Goal: Transaction & Acquisition: Purchase product/service

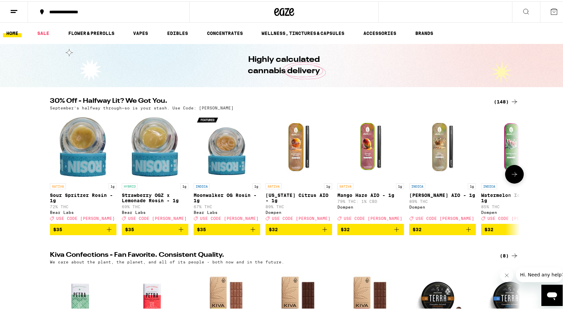
click at [251, 232] on icon "Add to bag" at bounding box center [253, 228] width 8 height 8
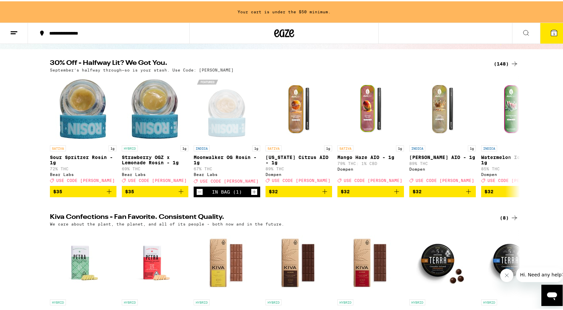
scroll to position [67, 0]
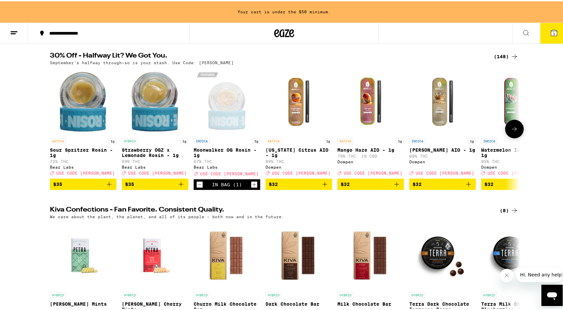
click at [110, 187] on icon "Add to bag" at bounding box center [109, 183] width 8 height 8
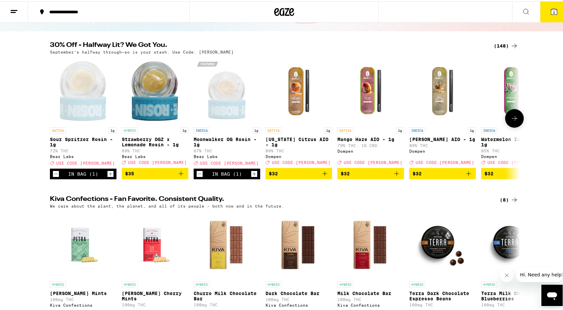
scroll to position [45, 0]
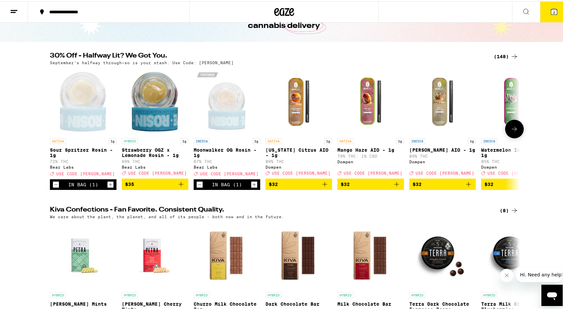
click at [506, 133] on button at bounding box center [515, 128] width 19 height 19
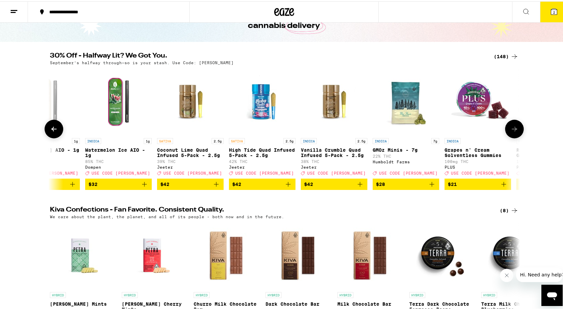
click at [506, 133] on button at bounding box center [515, 128] width 19 height 19
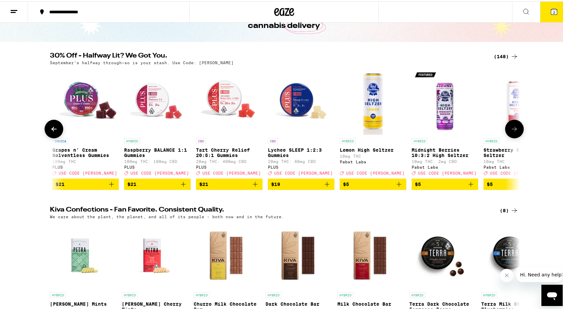
scroll to position [0, 793]
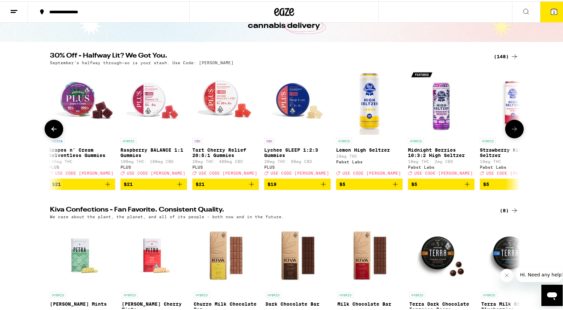
click at [506, 133] on button at bounding box center [515, 128] width 19 height 19
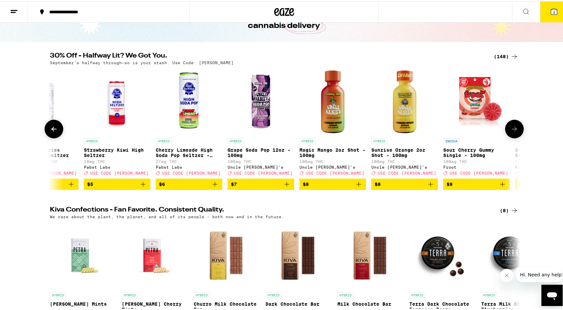
click at [58, 132] on button at bounding box center [54, 128] width 19 height 19
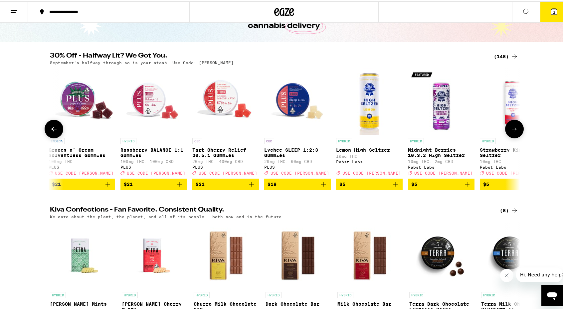
click at [179, 187] on icon "Add to bag" at bounding box center [180, 183] width 8 height 8
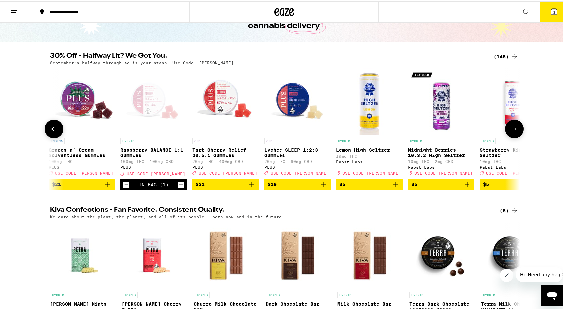
click at [179, 187] on icon "Increment" at bounding box center [181, 184] width 6 height 8
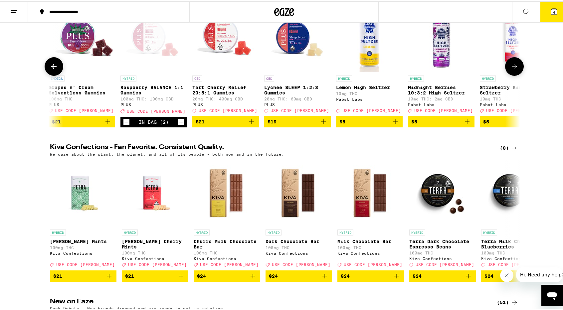
scroll to position [45, 0]
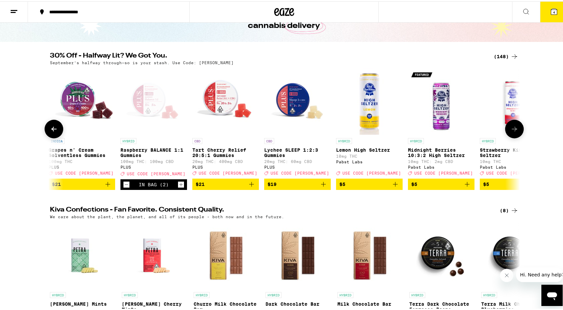
click at [515, 132] on icon at bounding box center [515, 128] width 8 height 8
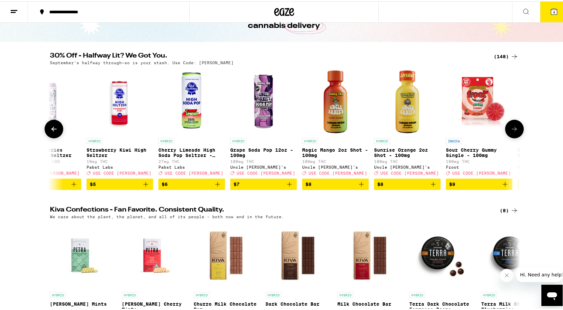
click at [515, 132] on icon at bounding box center [515, 128] width 8 height 8
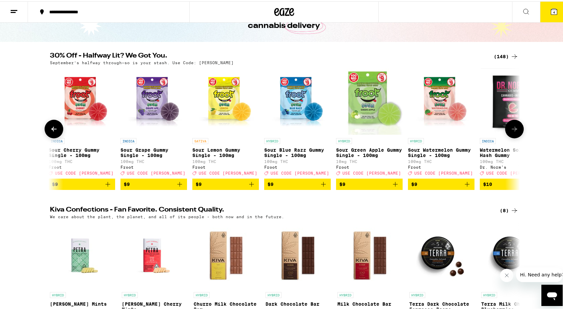
scroll to position [0, 1584]
click at [515, 132] on icon at bounding box center [515, 128] width 8 height 8
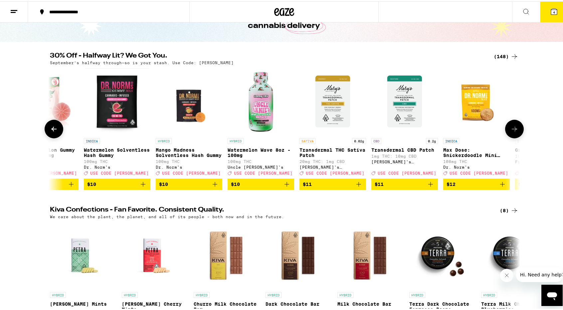
scroll to position [0, 1980]
click at [515, 132] on icon at bounding box center [515, 128] width 8 height 8
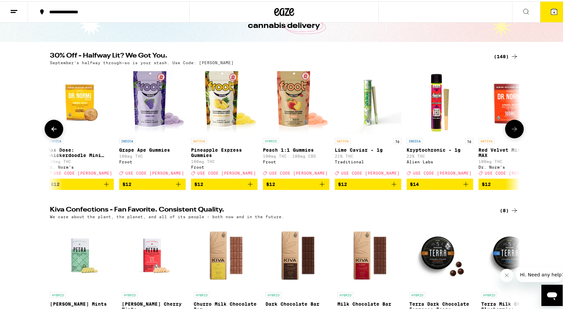
click at [515, 132] on icon at bounding box center [515, 128] width 8 height 8
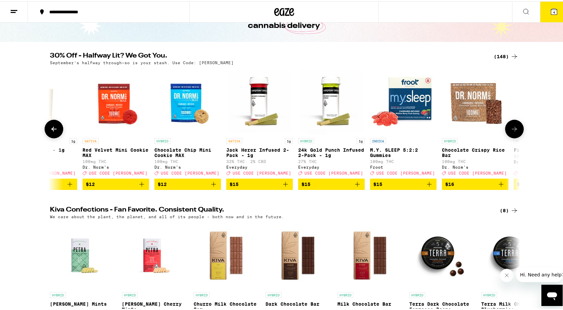
click at [515, 132] on icon at bounding box center [515, 128] width 8 height 8
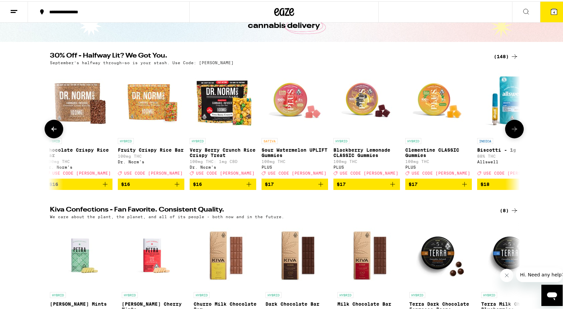
click at [515, 132] on icon at bounding box center [515, 128] width 8 height 8
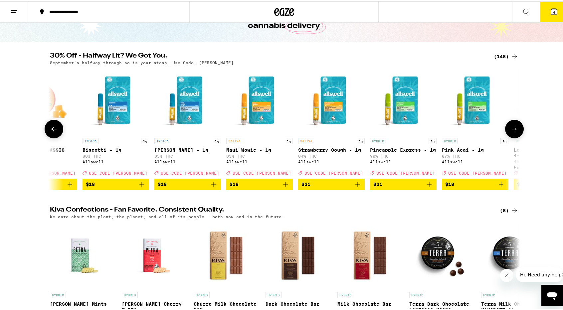
scroll to position [0, 3565]
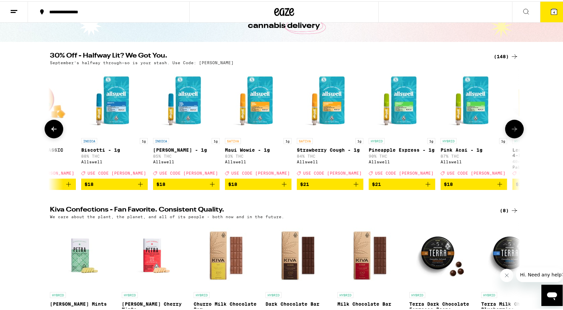
click at [211, 186] on icon "Add to bag" at bounding box center [212, 183] width 8 height 8
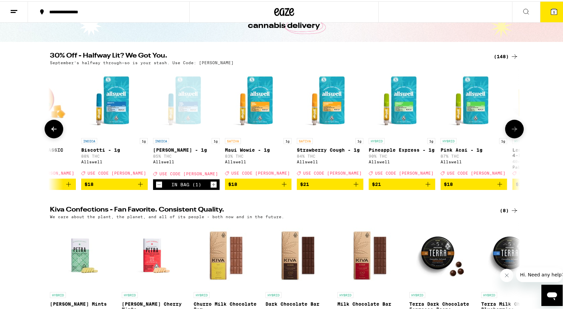
click at [283, 187] on icon "Add to bag" at bounding box center [284, 183] width 8 height 8
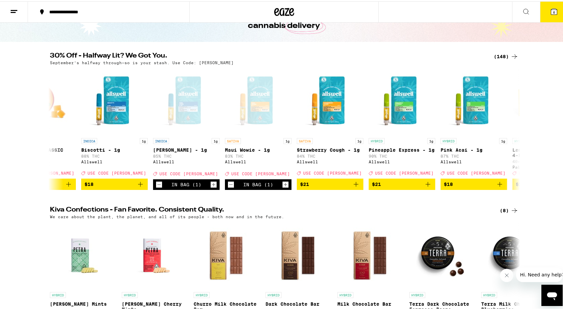
click at [544, 13] on button "6" at bounding box center [554, 10] width 28 height 21
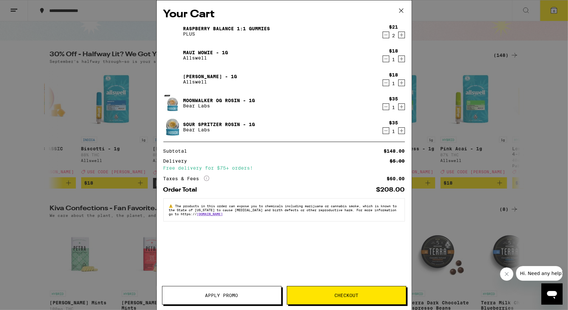
click at [226, 293] on span "Apply Promo" at bounding box center [221, 295] width 33 height 5
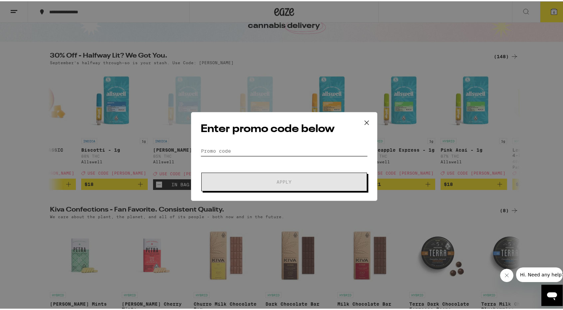
click at [265, 149] on input "Promo Code" at bounding box center [284, 150] width 167 height 10
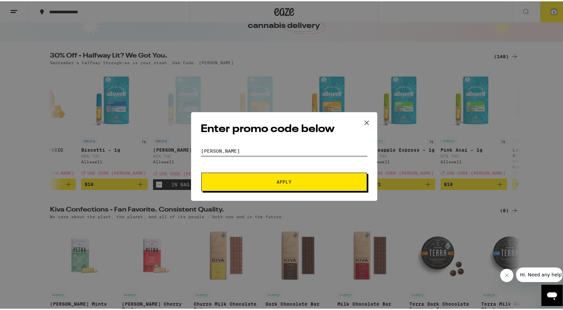
type input "[PERSON_NAME]"
click at [281, 181] on span "Apply" at bounding box center [284, 181] width 15 height 5
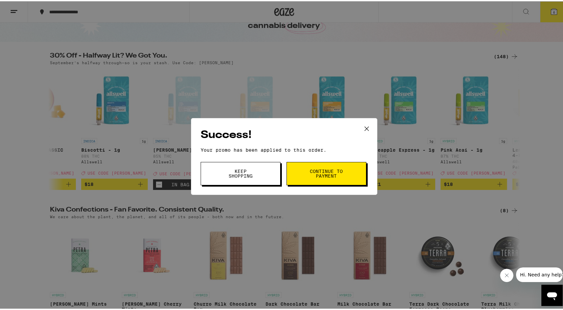
click at [306, 172] on button "Continue to payment" at bounding box center [327, 172] width 80 height 23
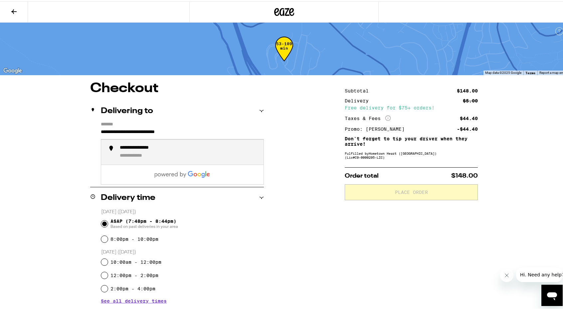
click at [200, 133] on input "**********" at bounding box center [182, 132] width 163 height 11
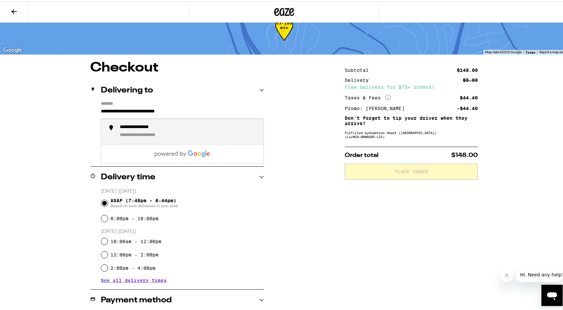
scroll to position [100, 0]
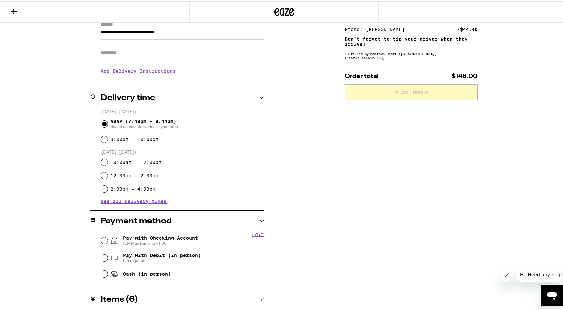
click at [320, 153] on div "**********" at bounding box center [285, 205] width 480 height 449
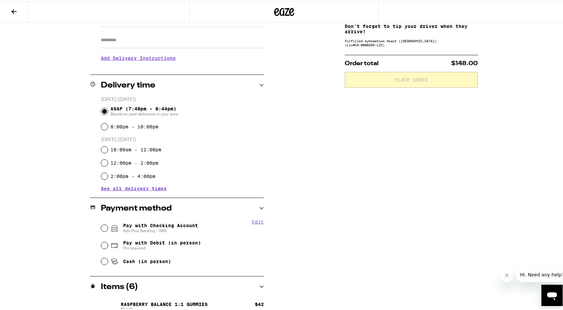
scroll to position [167, 0]
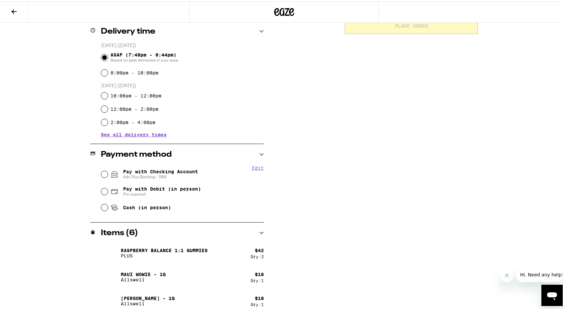
click at [172, 172] on span "Pay with Checking Account Adv Plus Banking - 1186" at bounding box center [160, 173] width 75 height 11
click at [108, 172] on input "Pay with Checking Account Adv Plus Banking - 1186" at bounding box center [104, 173] width 7 height 7
radio input "true"
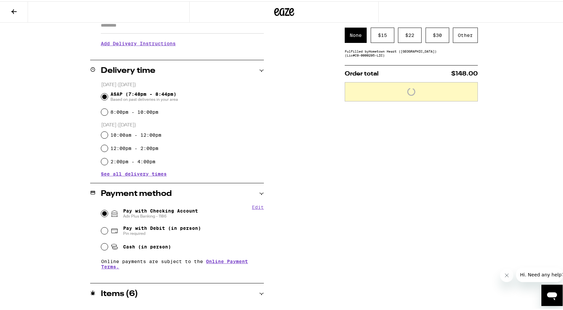
scroll to position [100, 0]
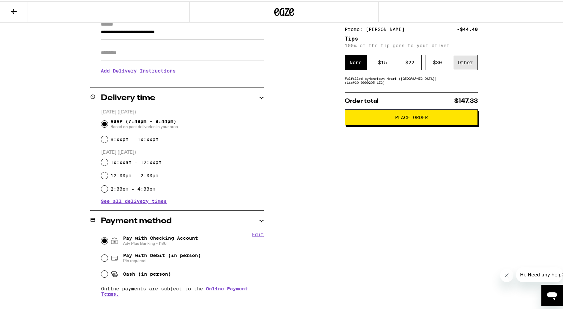
click at [453, 62] on div "Other" at bounding box center [465, 61] width 25 height 15
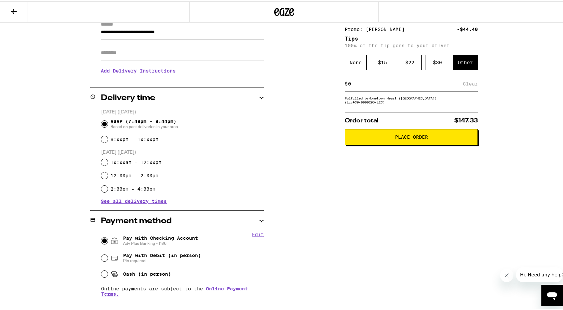
click at [408, 86] on input at bounding box center [405, 83] width 115 height 6
click at [402, 85] on input at bounding box center [405, 83] width 115 height 6
type input "12"
click at [423, 138] on span "Place Order" at bounding box center [411, 136] width 33 height 5
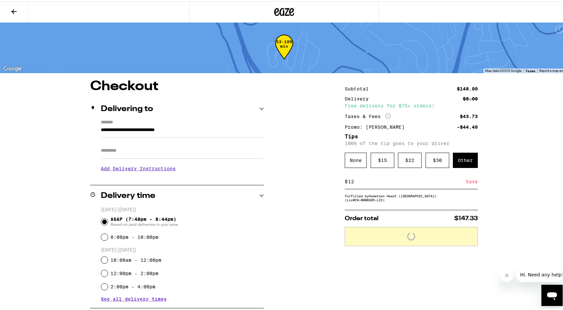
scroll to position [0, 0]
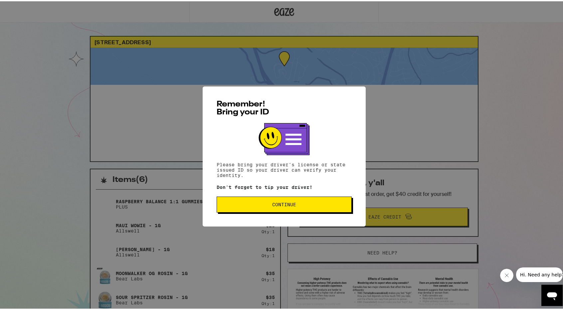
click at [280, 205] on span "Continue" at bounding box center [284, 203] width 24 height 5
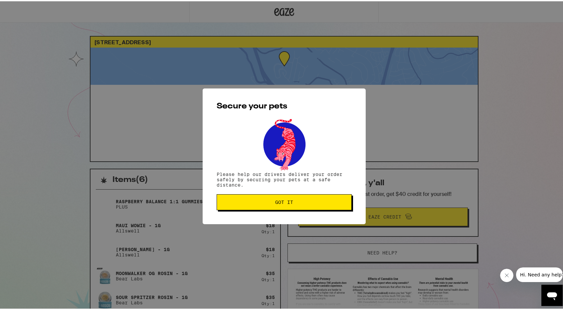
click at [332, 203] on span "Got it" at bounding box center [284, 201] width 124 height 5
